Goal: Transaction & Acquisition: Book appointment/travel/reservation

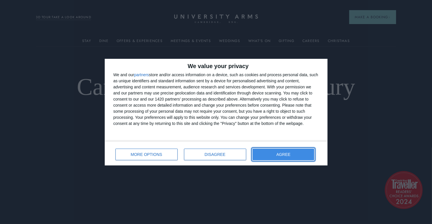
click at [287, 160] on button "AGREE" at bounding box center [283, 154] width 62 height 12
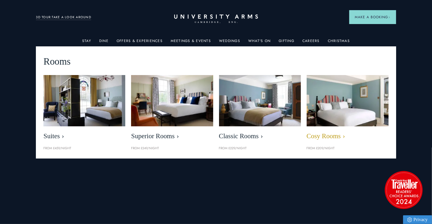
click at [363, 101] on img at bounding box center [347, 100] width 94 height 59
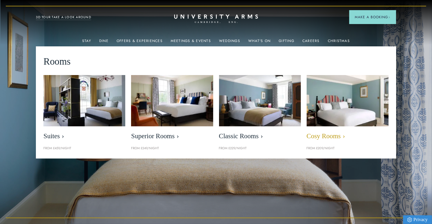
click at [329, 138] on span "Cosy Rooms" at bounding box center [348, 136] width 82 height 8
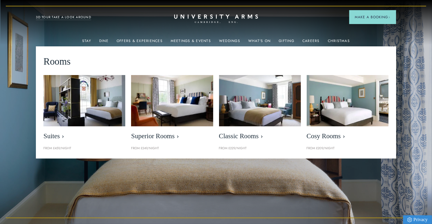
click at [372, 157] on div "Rooms Suites From £459/night Superior Rooms From £249/night Classic Rooms From …" at bounding box center [216, 102] width 360 height 112
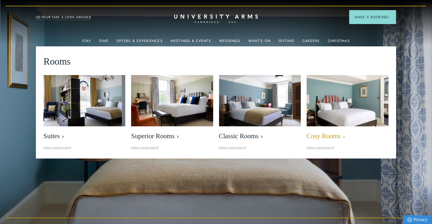
click at [363, 88] on img at bounding box center [347, 100] width 94 height 59
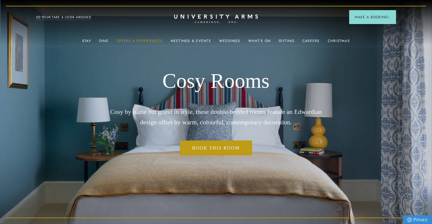
click at [145, 39] on link "Offers & Experiences" at bounding box center [140, 43] width 46 height 8
